Goal: Transaction & Acquisition: Purchase product/service

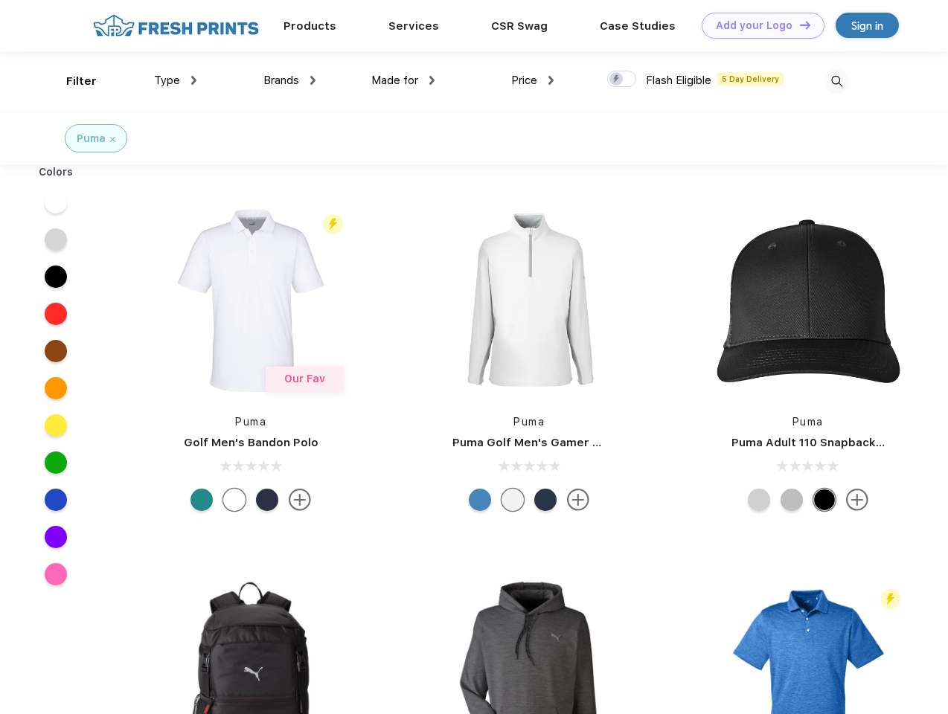
click at [757, 25] on link "Add your Logo Design Tool" at bounding box center [763, 26] width 123 height 26
click at [0, 0] on div "Design Tool" at bounding box center [0, 0] width 0 height 0
click at [798, 25] on link "Add your Logo Design Tool" at bounding box center [763, 26] width 123 height 26
click at [71, 81] on div "Filter" at bounding box center [81, 81] width 31 height 17
click at [176, 80] on span "Type" at bounding box center [167, 80] width 26 height 13
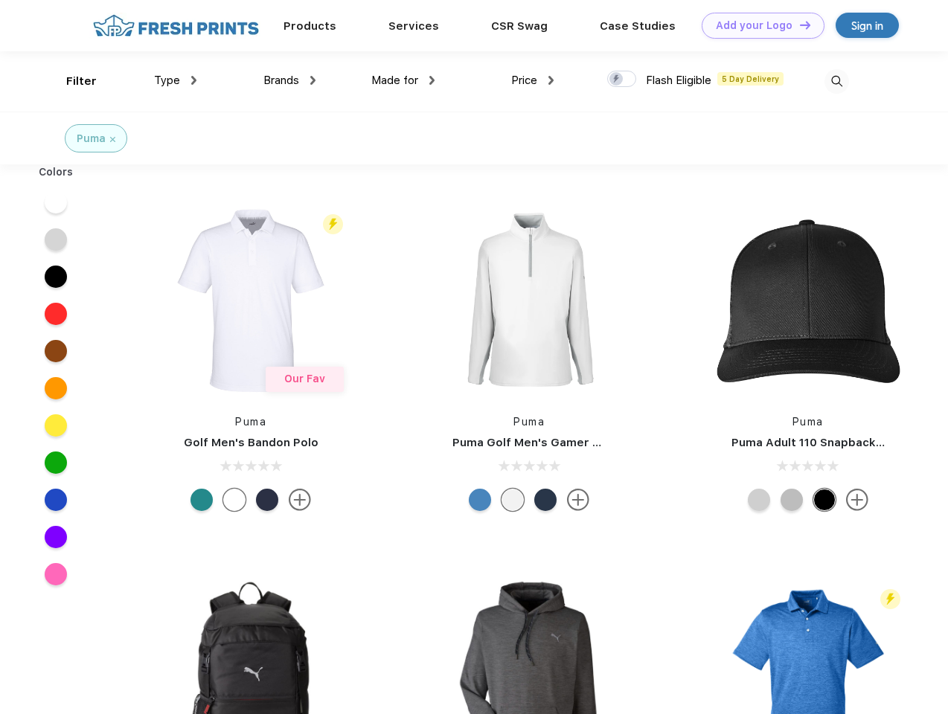
click at [289, 80] on span "Brands" at bounding box center [281, 80] width 36 height 13
click at [403, 80] on span "Made for" at bounding box center [394, 80] width 47 height 13
click at [533, 80] on span "Price" at bounding box center [524, 80] width 26 height 13
click at [622, 80] on div at bounding box center [621, 79] width 29 height 16
click at [617, 80] on input "checkbox" at bounding box center [612, 75] width 10 height 10
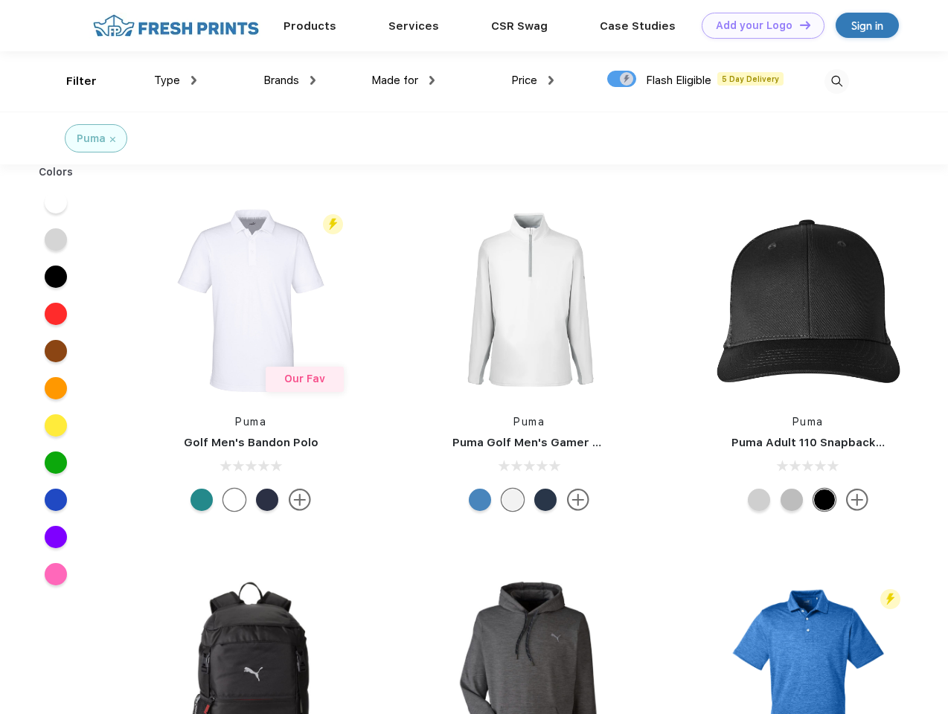
click at [836, 81] on img at bounding box center [836, 81] width 25 height 25
